Goal: Information Seeking & Learning: Learn about a topic

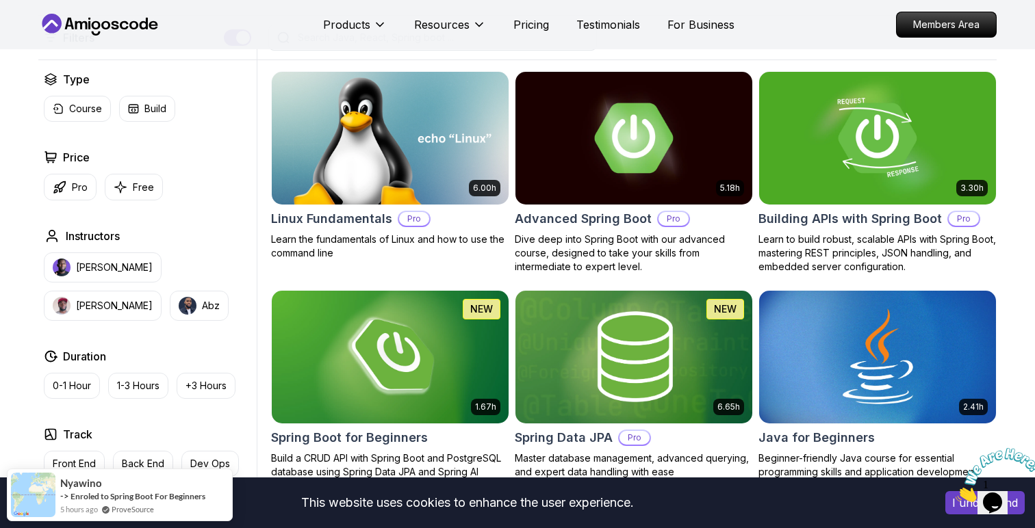
scroll to position [356, 0]
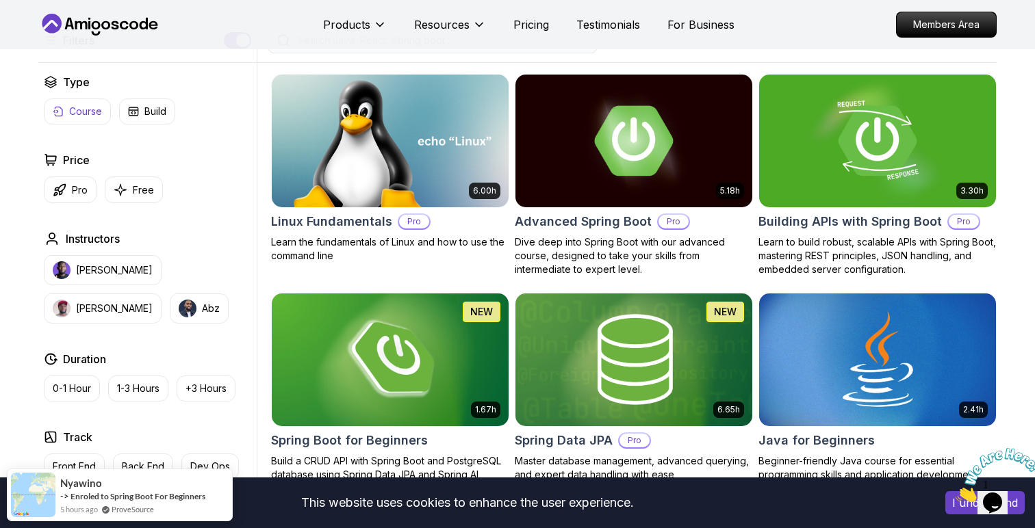
click at [85, 105] on p "Course" at bounding box center [85, 112] width 33 height 14
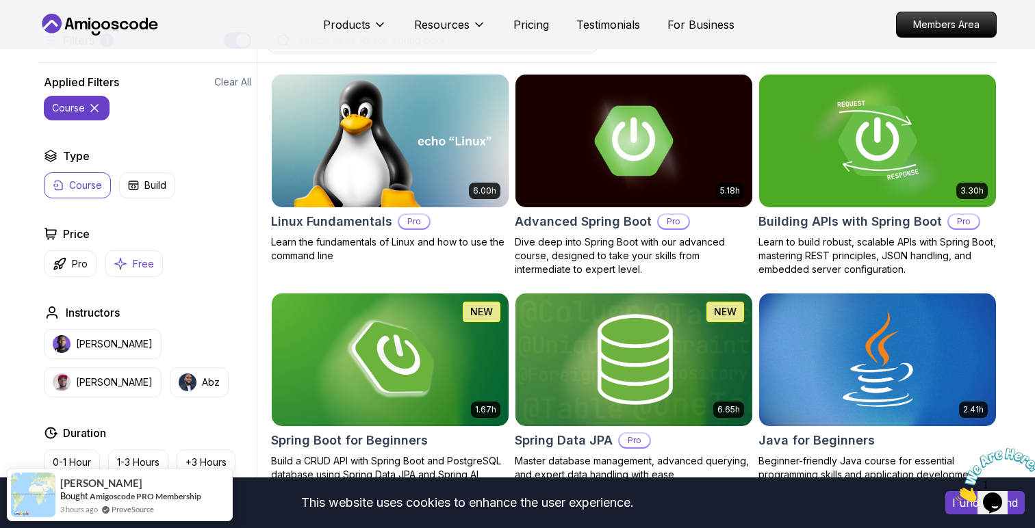
click at [129, 274] on button "Free" at bounding box center [134, 263] width 58 height 27
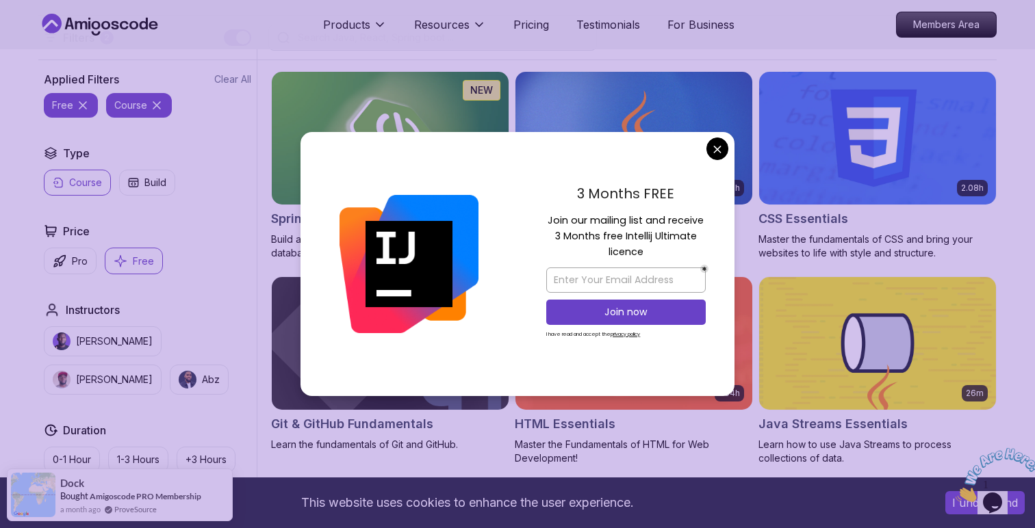
scroll to position [354, 0]
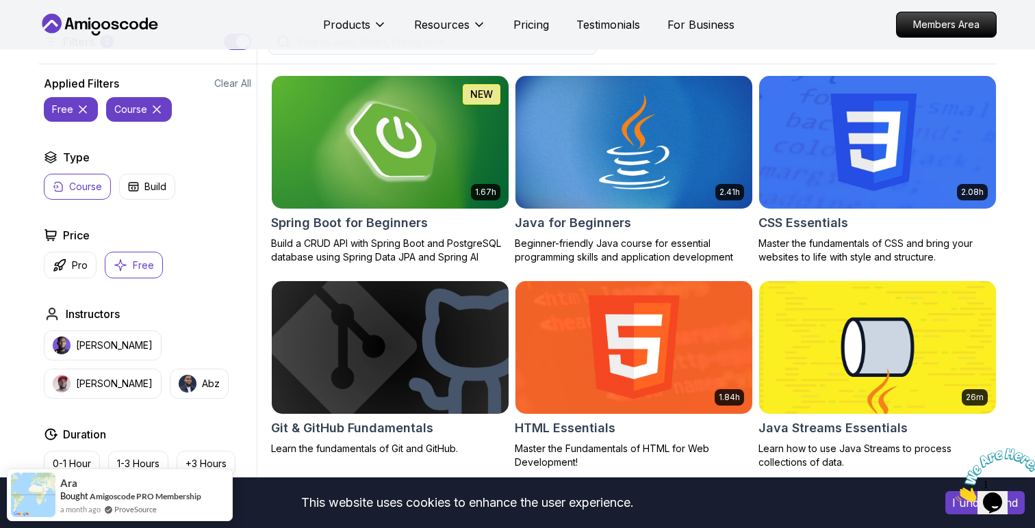
click at [400, 214] on h2 "Spring Boot for Beginners" at bounding box center [349, 223] width 157 height 19
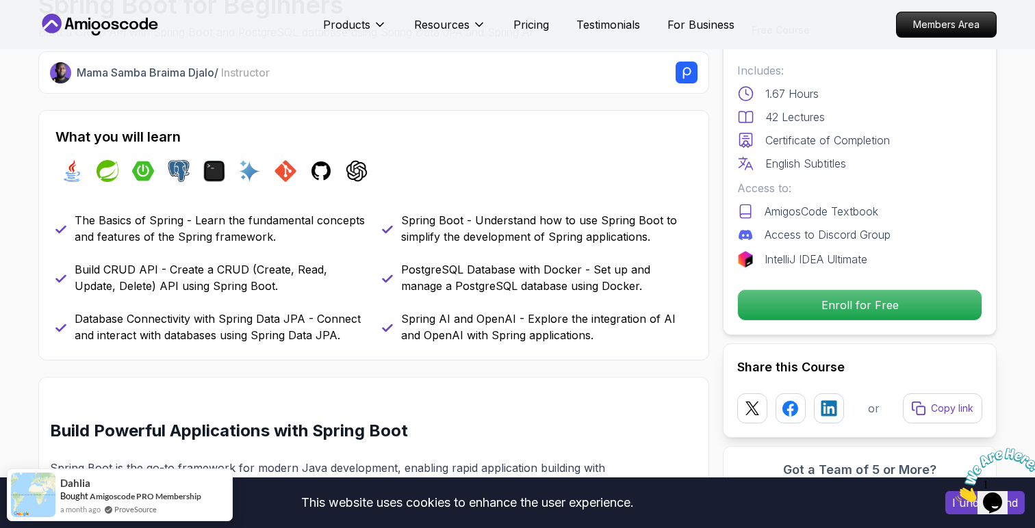
scroll to position [489, 0]
